Goal: Information Seeking & Learning: Learn about a topic

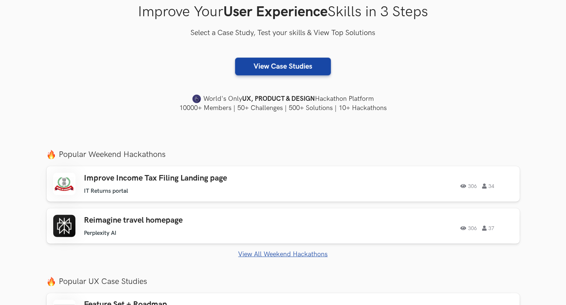
scroll to position [185, 0]
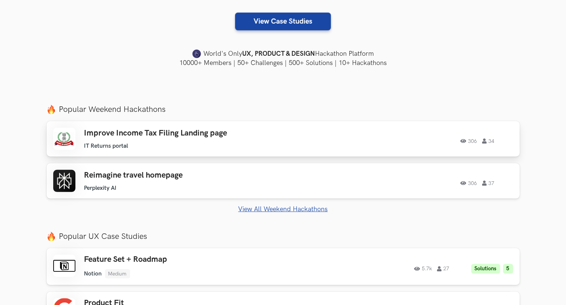
click at [191, 144] on ul "IT Returns portal" at bounding box center [189, 146] width 210 height 7
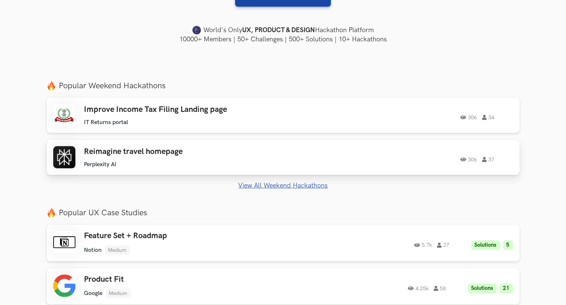
scroll to position [222, 0]
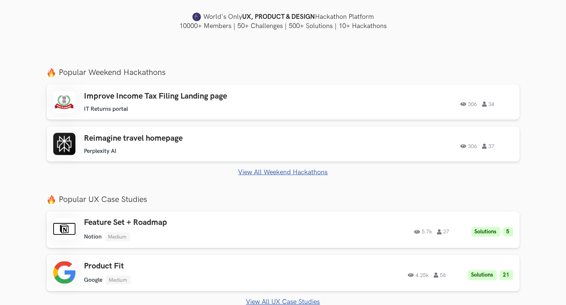
click at [287, 170] on link "View All Weekend Hackathons" at bounding box center [283, 173] width 473 height 8
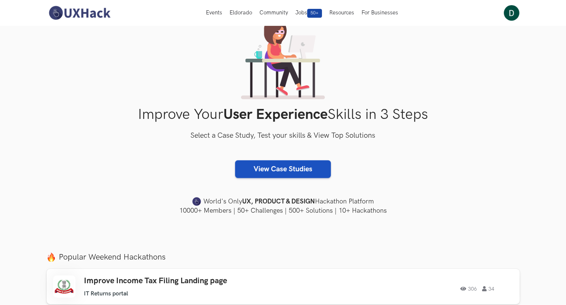
scroll to position [13, 0]
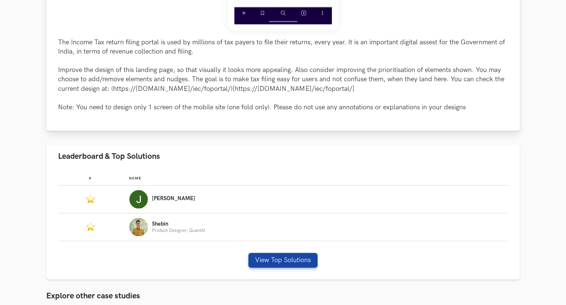
scroll to position [370, 0]
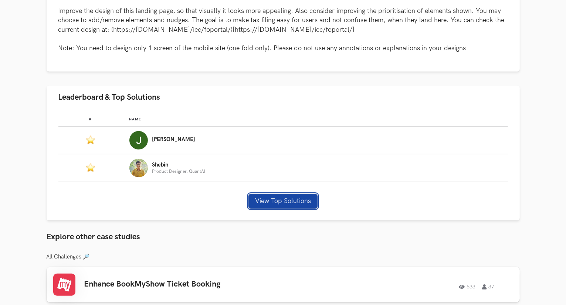
click at [288, 205] on button "View Top Solutions" at bounding box center [282, 201] width 69 height 15
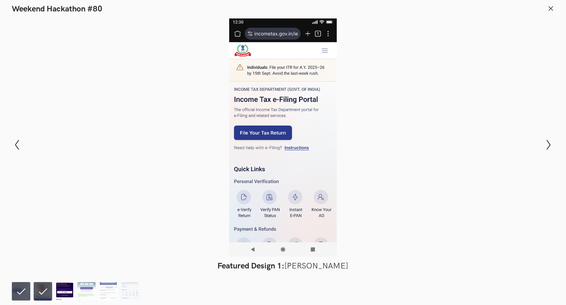
click at [67, 290] on img at bounding box center [64, 292] width 18 height 18
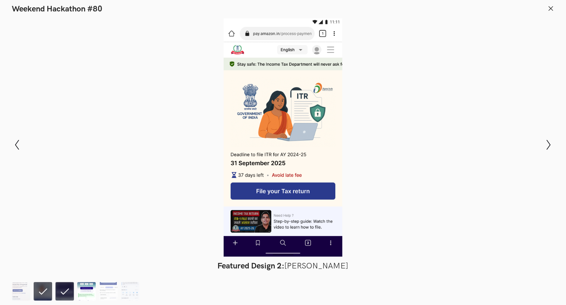
click at [84, 290] on img at bounding box center [86, 292] width 18 height 18
click at [106, 291] on img at bounding box center [108, 292] width 18 height 18
click at [138, 293] on img at bounding box center [130, 292] width 18 height 18
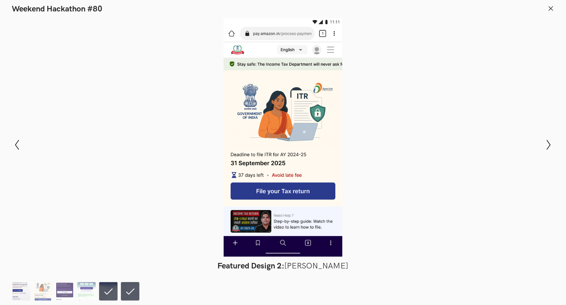
click at [30, 296] on img at bounding box center [21, 292] width 18 height 18
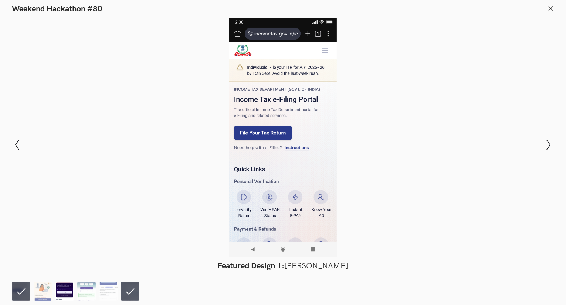
click at [58, 295] on img at bounding box center [64, 292] width 18 height 18
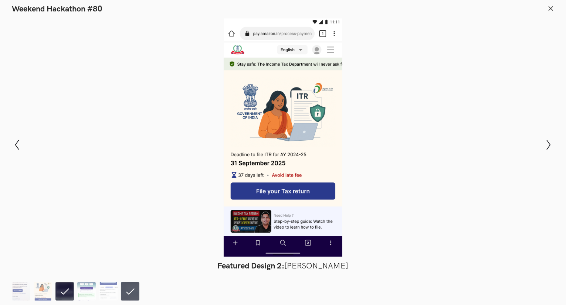
click at [52, 295] on ol at bounding box center [77, 292] width 131 height 18
click at [45, 295] on img at bounding box center [43, 292] width 18 height 18
click at [66, 293] on img at bounding box center [64, 292] width 18 height 18
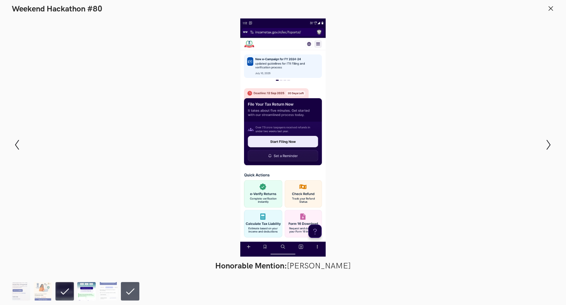
click at [86, 291] on img at bounding box center [86, 292] width 18 height 18
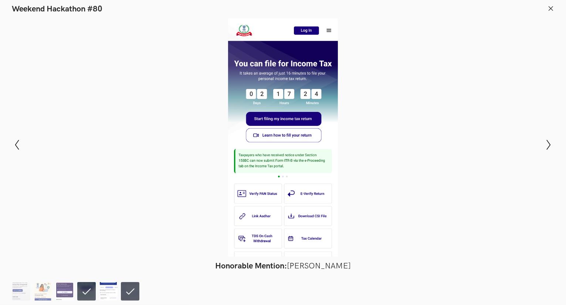
click at [109, 290] on img at bounding box center [108, 292] width 18 height 18
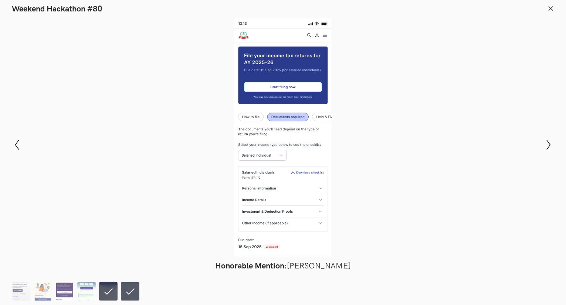
click at [123, 290] on li at bounding box center [130, 292] width 18 height 18
drag, startPoint x: 9, startPoint y: 293, endPoint x: 22, endPoint y: 294, distance: 12.9
click at [10, 294] on footer at bounding box center [283, 291] width 566 height 30
click at [22, 294] on img at bounding box center [21, 292] width 18 height 18
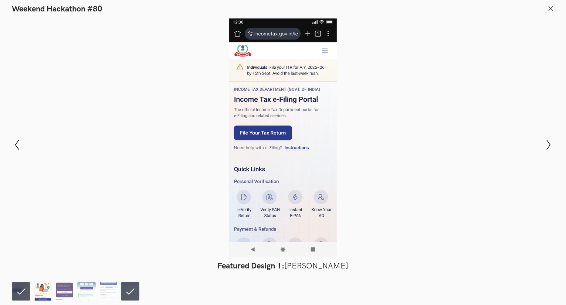
click at [37, 294] on img at bounding box center [43, 292] width 18 height 18
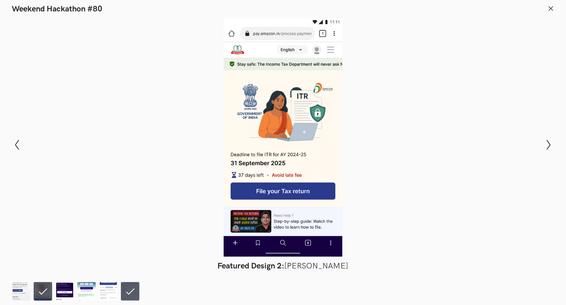
click at [549, 7] on icon at bounding box center [551, 8] width 7 height 7
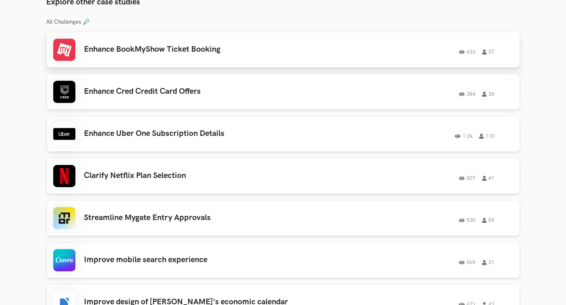
scroll to position [666, 0]
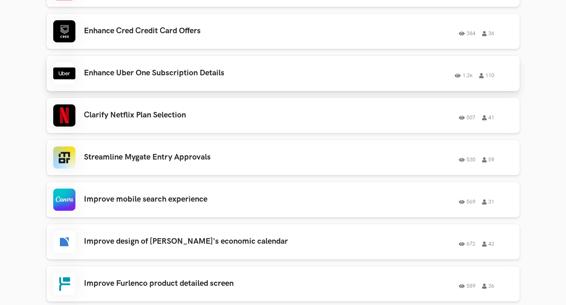
click at [233, 76] on h3 "Enhance Uber One Subscription Details" at bounding box center [189, 73] width 210 height 10
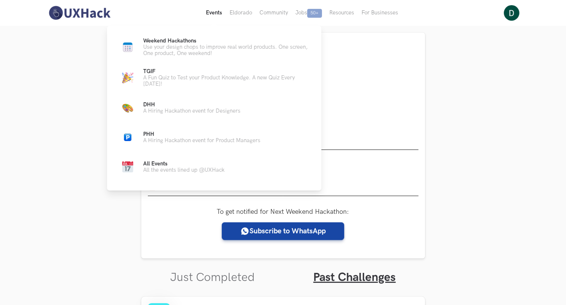
click at [211, 16] on button "Events Live" at bounding box center [214, 13] width 24 height 26
click at [190, 46] on p "Use your design chops to improve real world products. One screen, One product, …" at bounding box center [226, 50] width 166 height 13
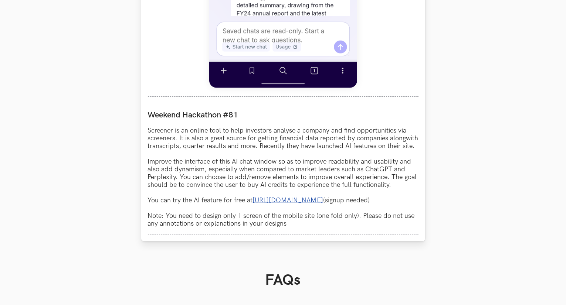
scroll to position [629, 0]
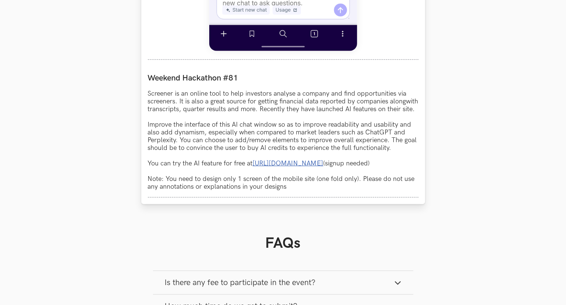
click at [294, 168] on link "https://www.screener.in/ai/" at bounding box center [288, 164] width 71 height 8
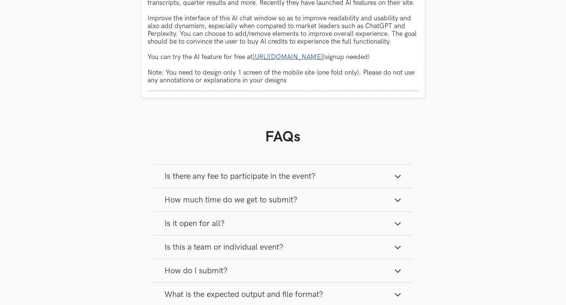
scroll to position [740, 0]
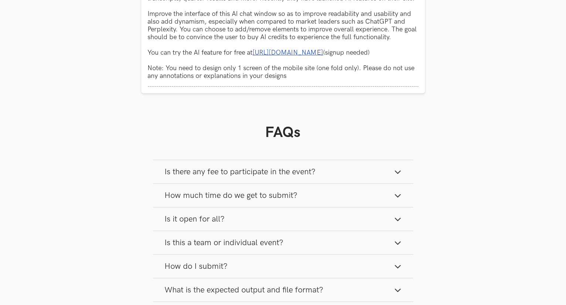
click at [385, 181] on button "Is there any fee to participate in the event?" at bounding box center [283, 171] width 260 height 23
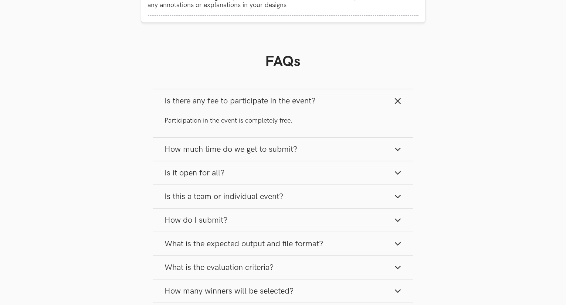
scroll to position [814, 0]
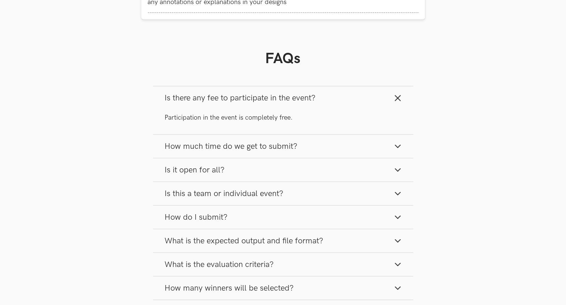
click at [400, 150] on icon "button" at bounding box center [397, 146] width 7 height 7
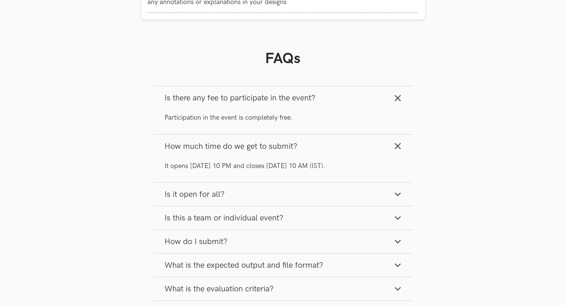
click at [396, 149] on line "button" at bounding box center [397, 146] width 5 height 5
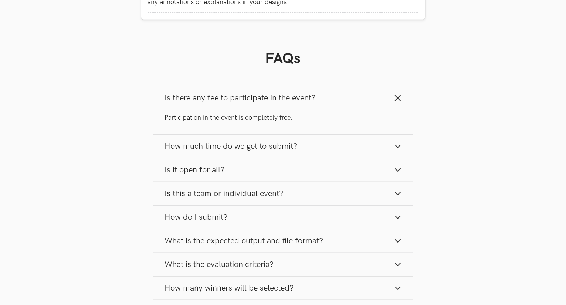
click at [399, 174] on icon "button" at bounding box center [397, 169] width 7 height 7
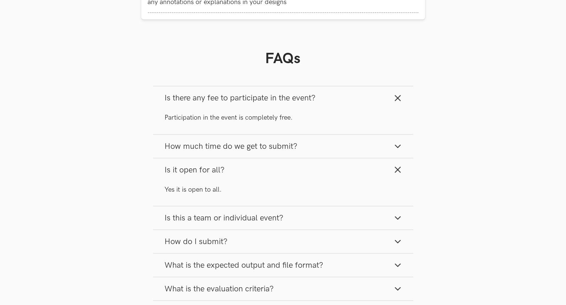
click at [398, 173] on button "Is it open for all?" at bounding box center [283, 170] width 260 height 23
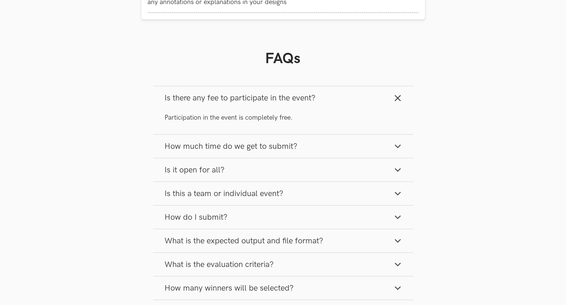
click at [399, 174] on icon "button" at bounding box center [397, 169] width 7 height 7
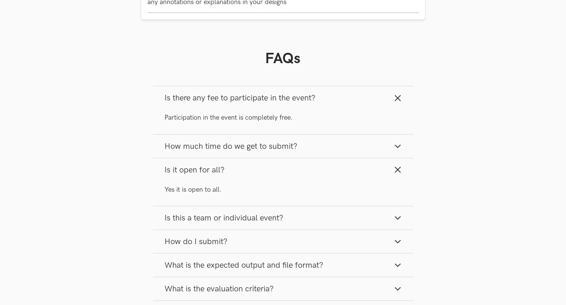
click at [399, 174] on icon "button" at bounding box center [397, 169] width 7 height 7
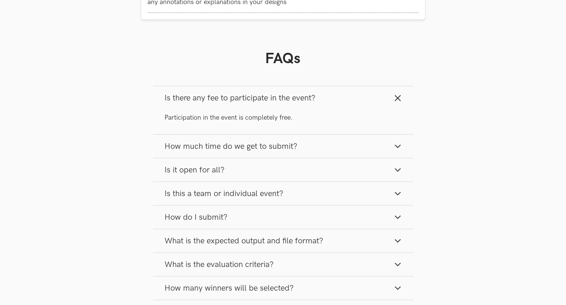
click at [398, 174] on icon "button" at bounding box center [397, 169] width 7 height 7
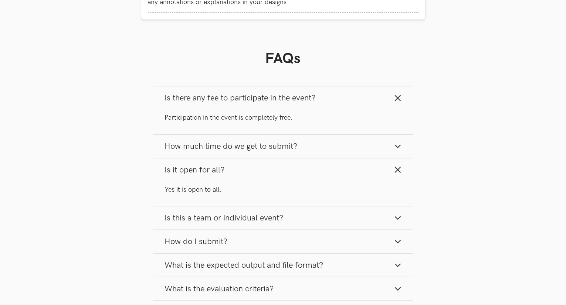
click at [398, 173] on line "button" at bounding box center [397, 170] width 5 height 5
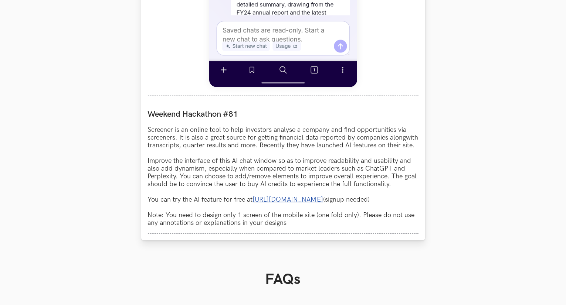
scroll to position [629, 0]
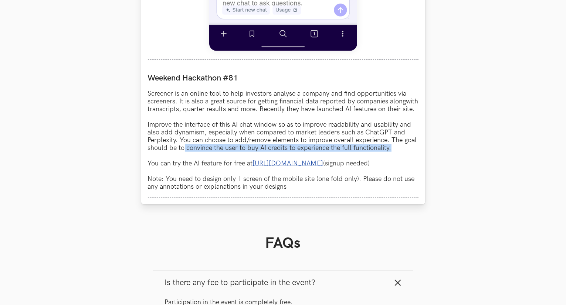
drag, startPoint x: 185, startPoint y: 157, endPoint x: 392, endPoint y: 159, distance: 207.5
click at [392, 159] on p "Screener is an online tool to help investors analyse a company and find opportu…" at bounding box center [283, 140] width 271 height 101
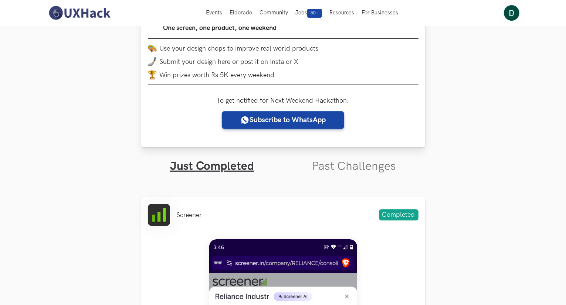
scroll to position [111, 0]
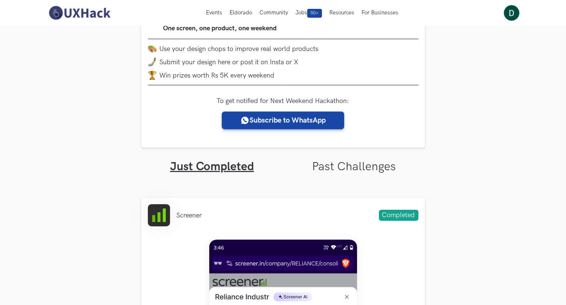
drag, startPoint x: 361, startPoint y: 155, endPoint x: 361, endPoint y: 162, distance: 7.0
click at [361, 158] on ul "Just Completed Past Challenges" at bounding box center [283, 161] width 284 height 26
click at [362, 169] on link "Past Challenges" at bounding box center [354, 167] width 84 height 14
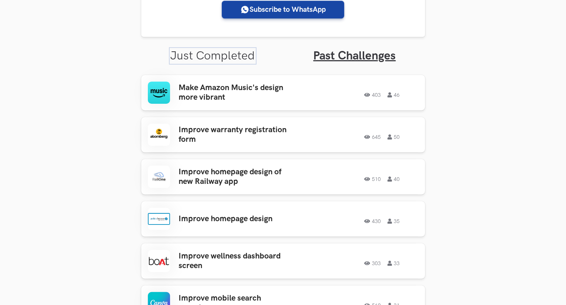
click at [241, 52] on link "Just Completed" at bounding box center [212, 56] width 85 height 14
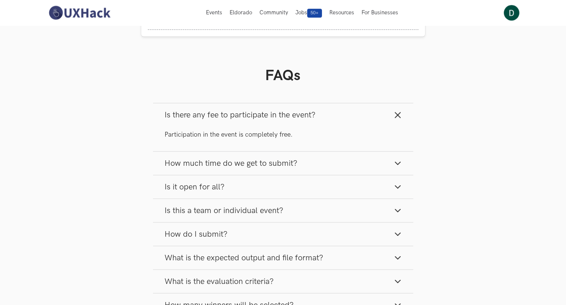
scroll to position [688, 0]
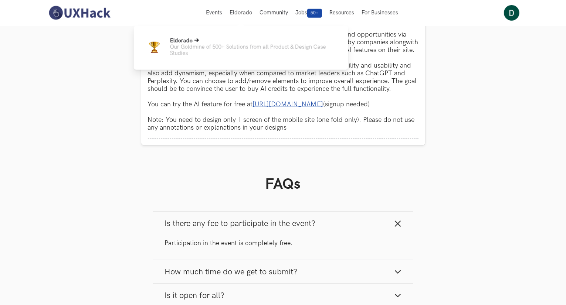
click at [238, 51] on p "Our Goldmine of 500+ Solutions from all Product & Design Case Studies" at bounding box center [253, 50] width 166 height 13
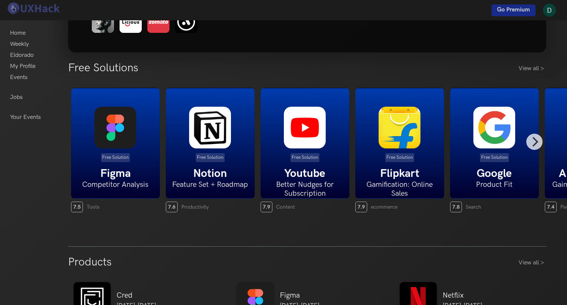
scroll to position [111, 0]
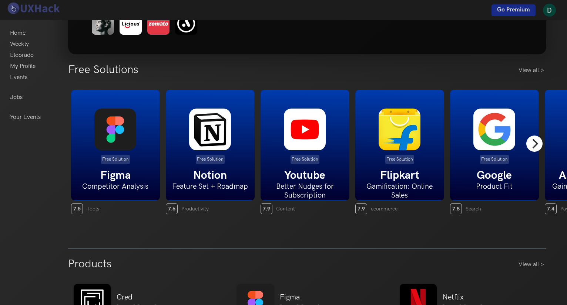
click at [534, 145] on icon "Next" at bounding box center [535, 144] width 6 height 10
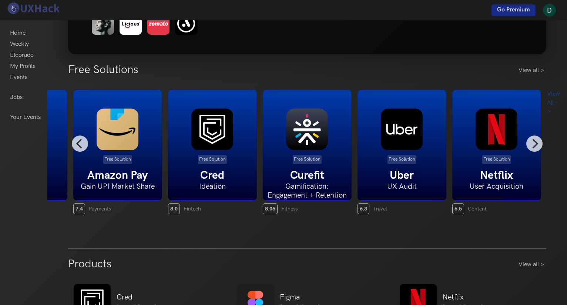
click at [297, 143] on img at bounding box center [307, 130] width 42 height 42
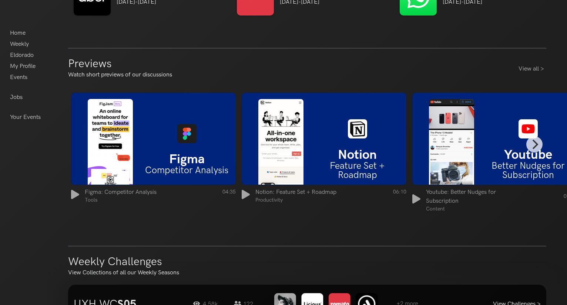
scroll to position [481, 0]
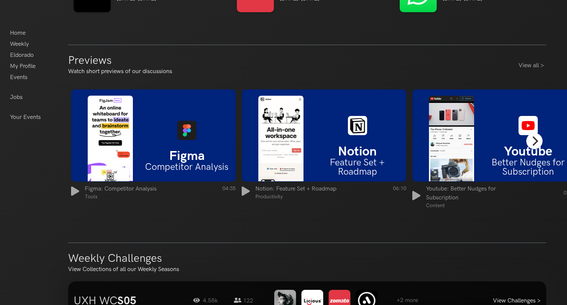
click at [534, 139] on icon "Next" at bounding box center [534, 141] width 10 height 10
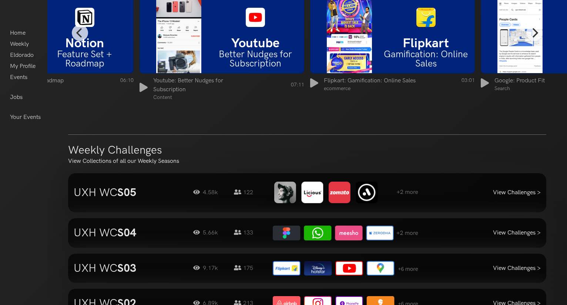
scroll to position [703, 0]
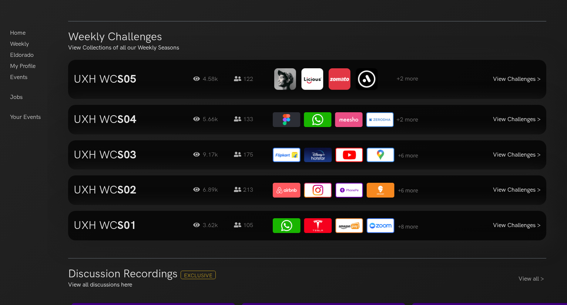
click at [157, 80] on h3 "UXH WC S05" at bounding box center [128, 79] width 108 height 13
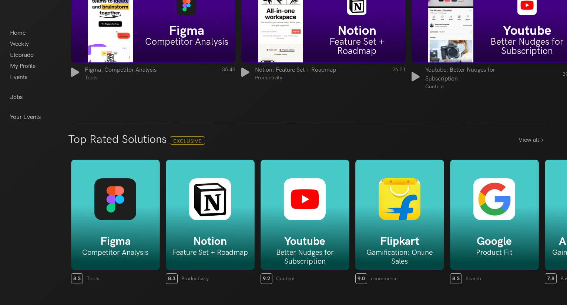
scroll to position [1048, 0]
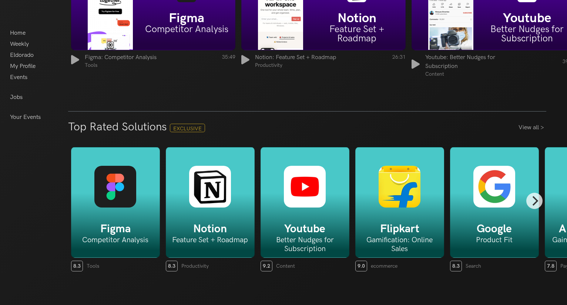
click at [151, 232] on h5 "Figma" at bounding box center [115, 229] width 88 height 13
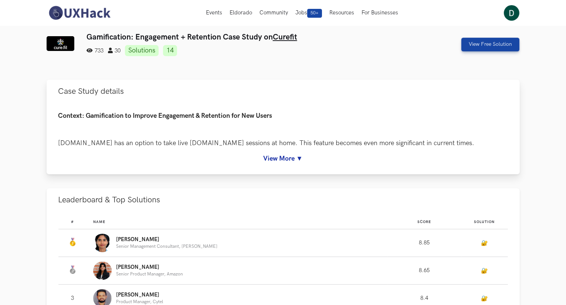
click at [299, 162] on link "View More ▼" at bounding box center [283, 159] width 450 height 8
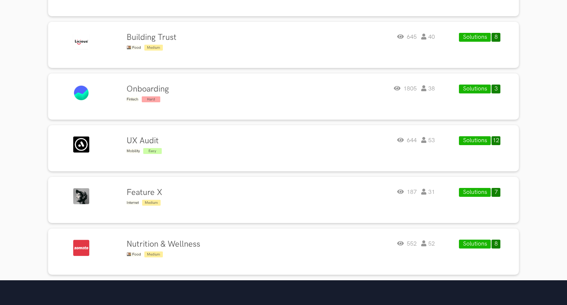
scroll to position [333, 0]
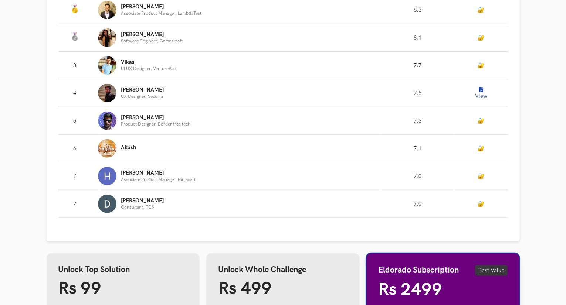
scroll to position [518, 0]
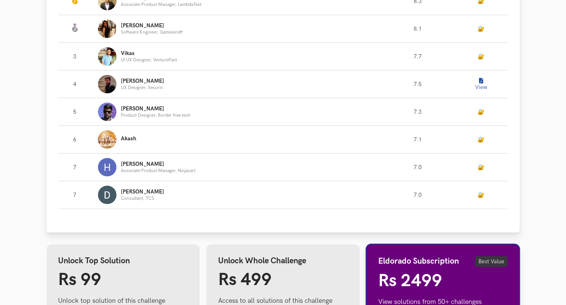
click at [487, 86] on button "View" at bounding box center [481, 84] width 15 height 15
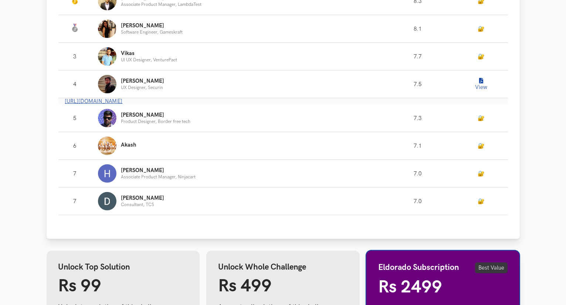
click at [469, 80] on td "View" at bounding box center [481, 85] width 53 height 28
click at [476, 80] on button "View" at bounding box center [481, 84] width 15 height 15
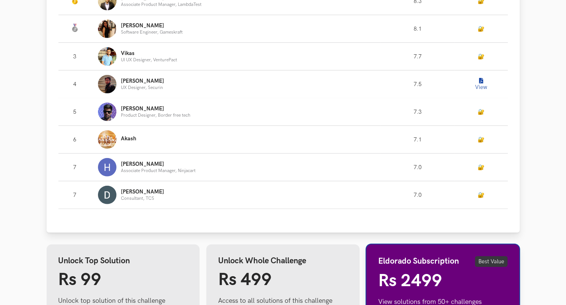
click at [484, 82] on button "View" at bounding box center [481, 84] width 15 height 15
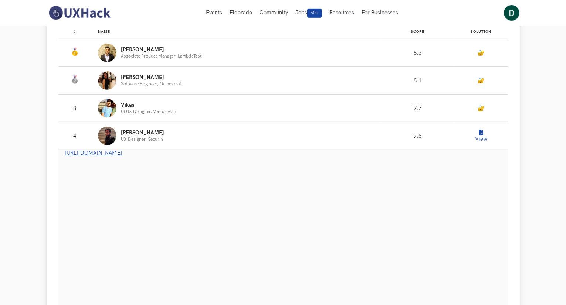
scroll to position [370, 0]
